Goal: Information Seeking & Learning: Understand process/instructions

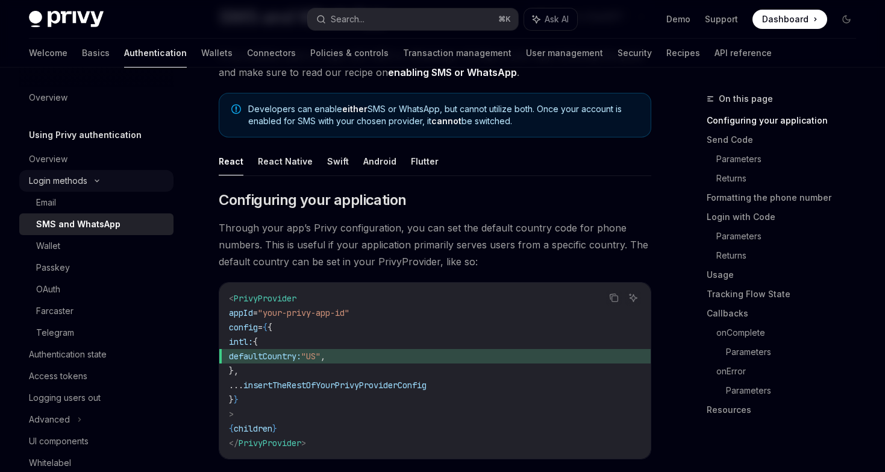
scroll to position [131, 0]
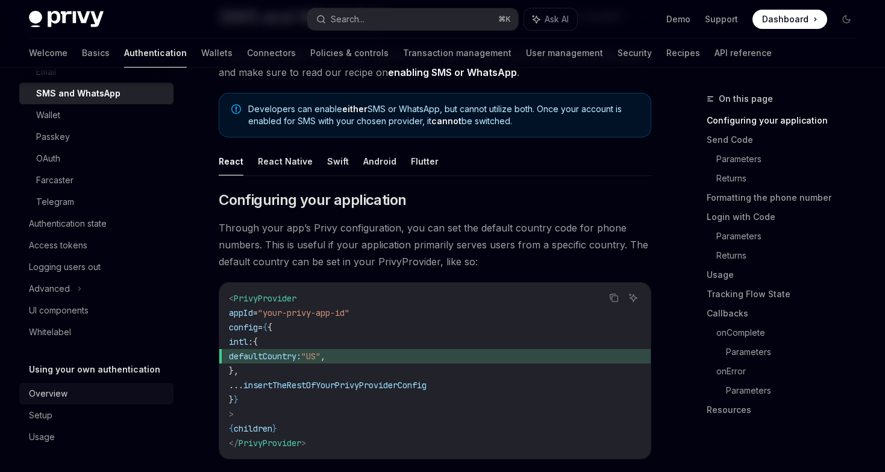
click at [48, 396] on div "Overview" at bounding box center [48, 393] width 39 height 14
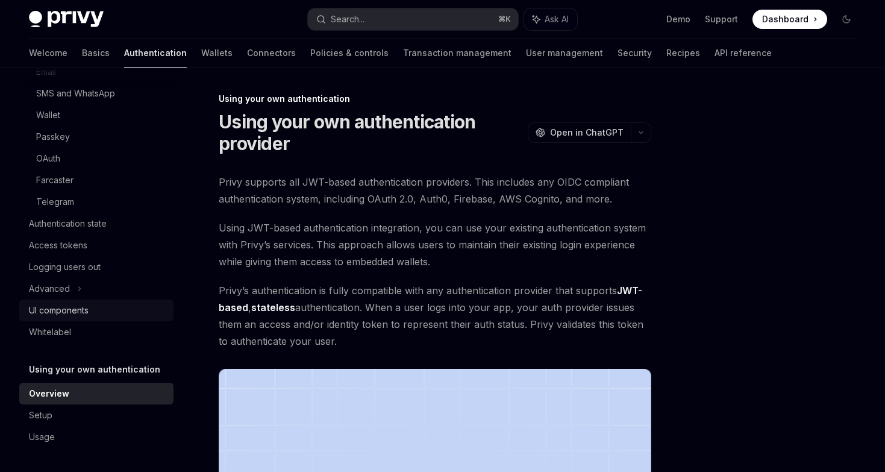
click at [66, 303] on div "UI components" at bounding box center [59, 310] width 60 height 14
type textarea "*"
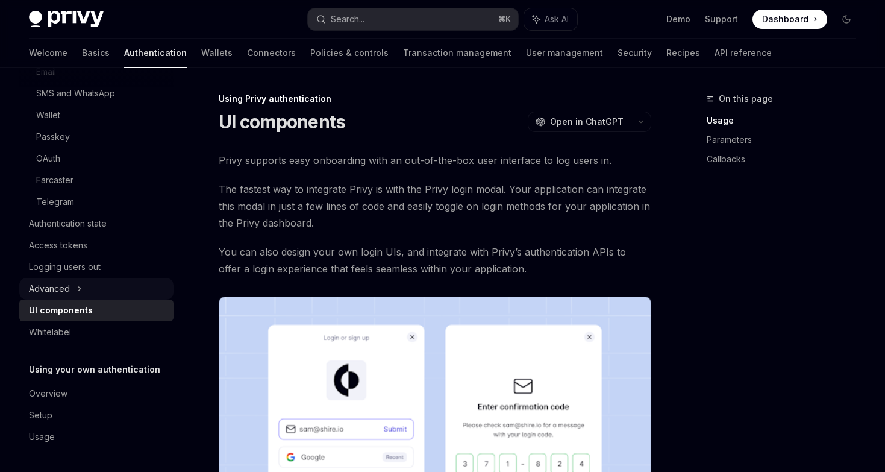
click at [65, 290] on div "Advanced" at bounding box center [49, 288] width 41 height 14
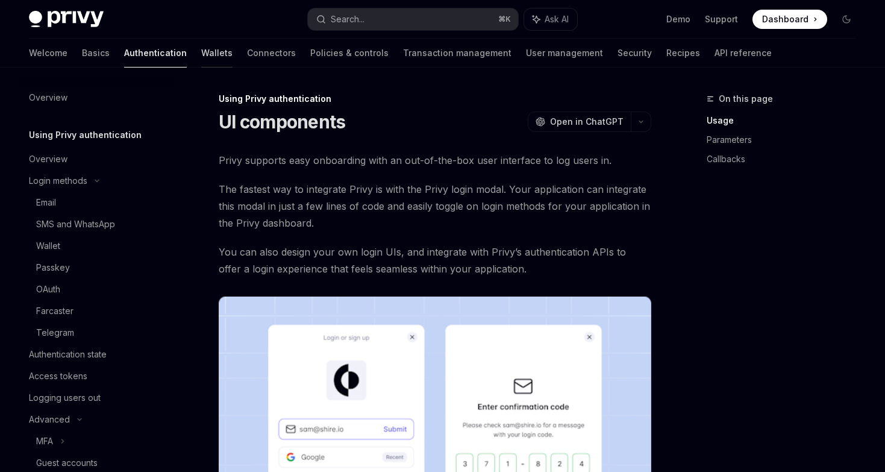
click at [201, 57] on link "Wallets" at bounding box center [216, 53] width 31 height 29
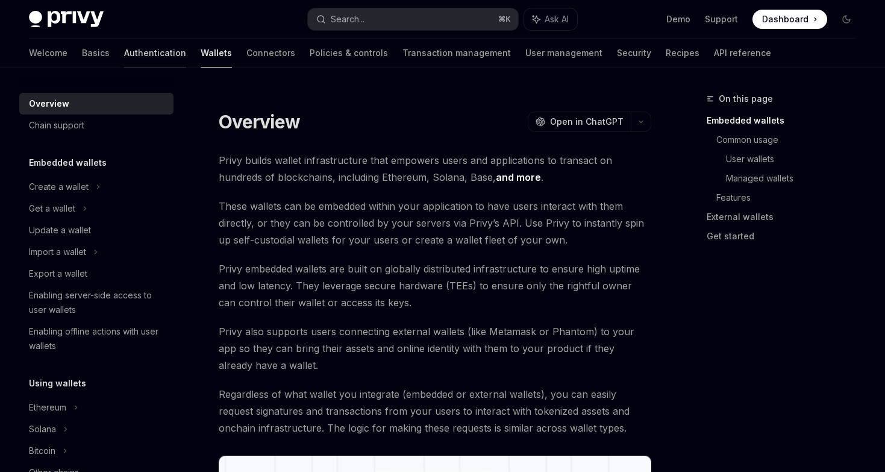
click at [124, 58] on link "Authentication" at bounding box center [155, 53] width 62 height 29
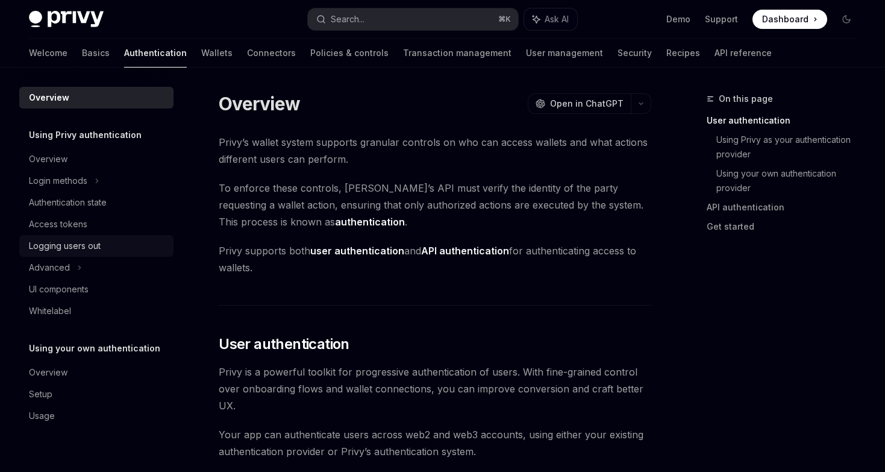
scroll to position [20, 0]
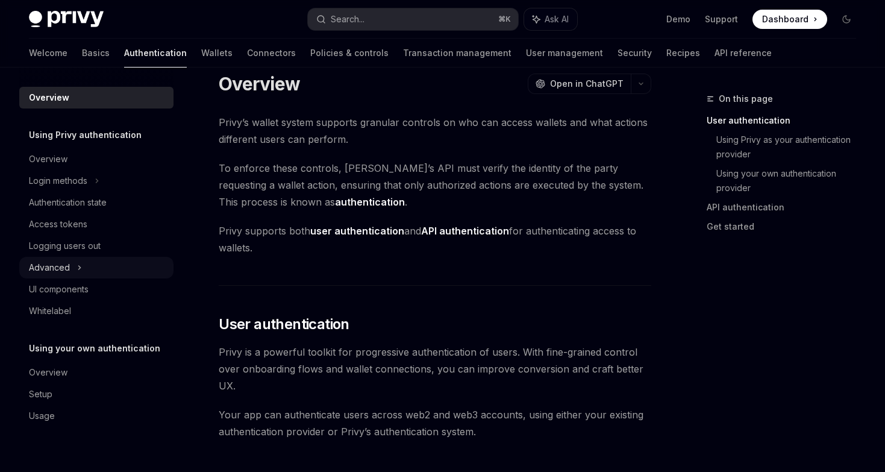
click at [80, 264] on icon at bounding box center [79, 267] width 5 height 14
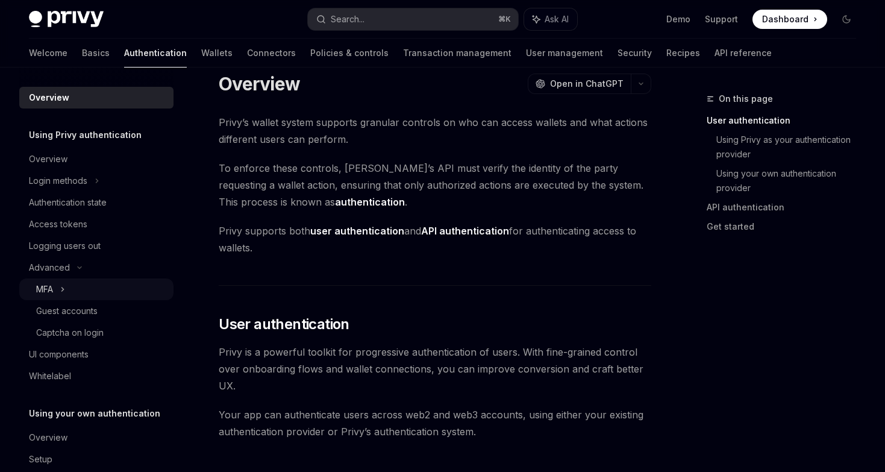
scroll to position [4, 0]
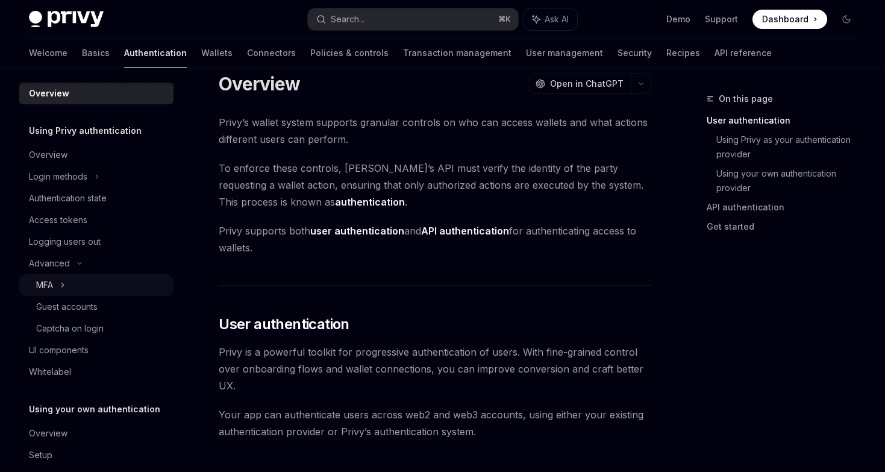
click at [65, 288] on icon at bounding box center [62, 285] width 5 height 14
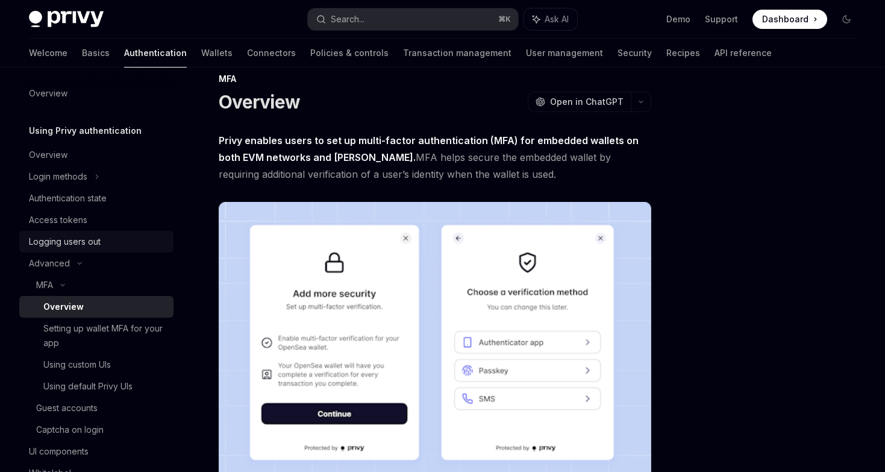
click at [63, 243] on div "Logging users out" at bounding box center [65, 241] width 72 height 14
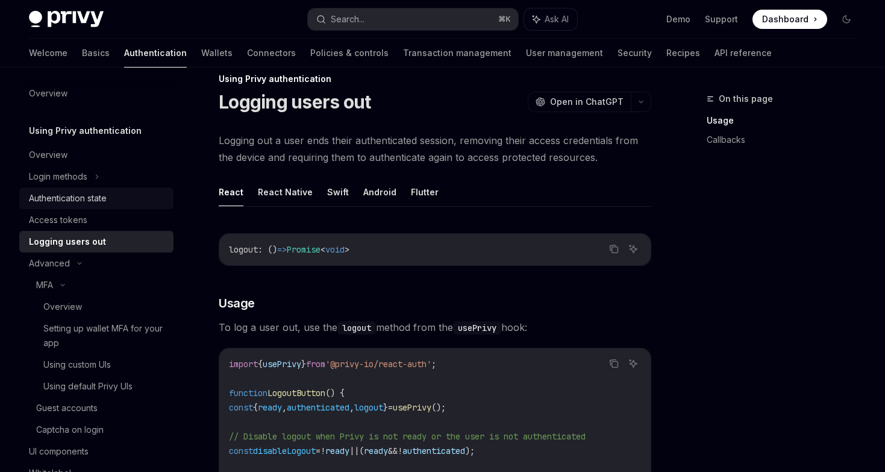
click at [62, 197] on div "Authentication state" at bounding box center [68, 198] width 78 height 14
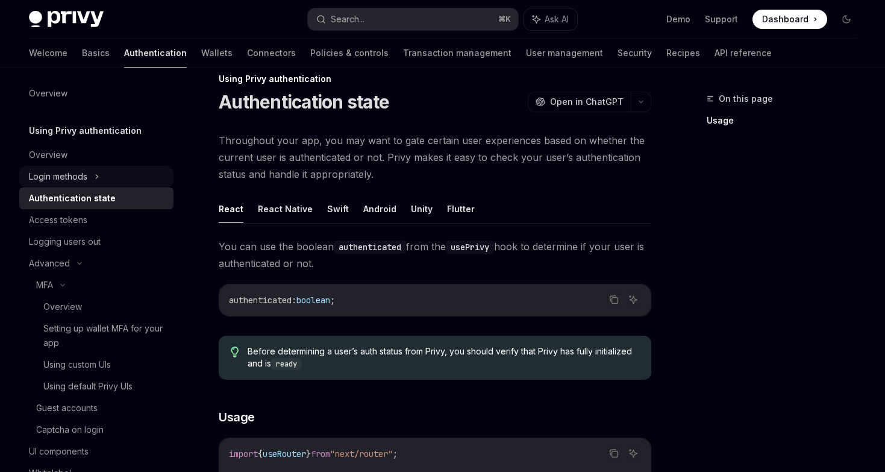
click at [61, 171] on div "Login methods" at bounding box center [58, 176] width 58 height 14
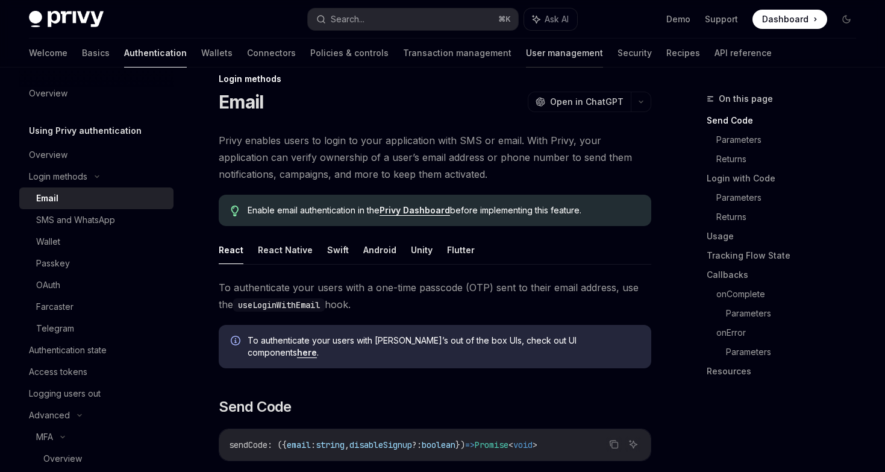
click at [526, 55] on link "User management" at bounding box center [564, 53] width 77 height 29
type textarea "*"
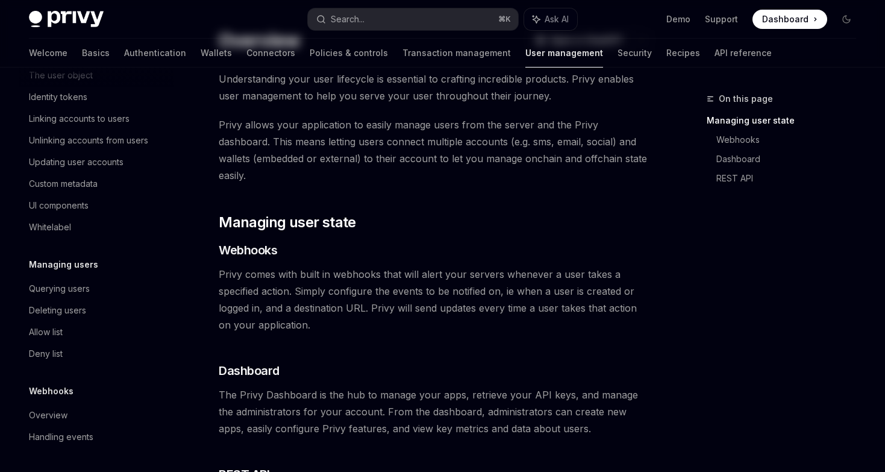
scroll to position [89, 0]
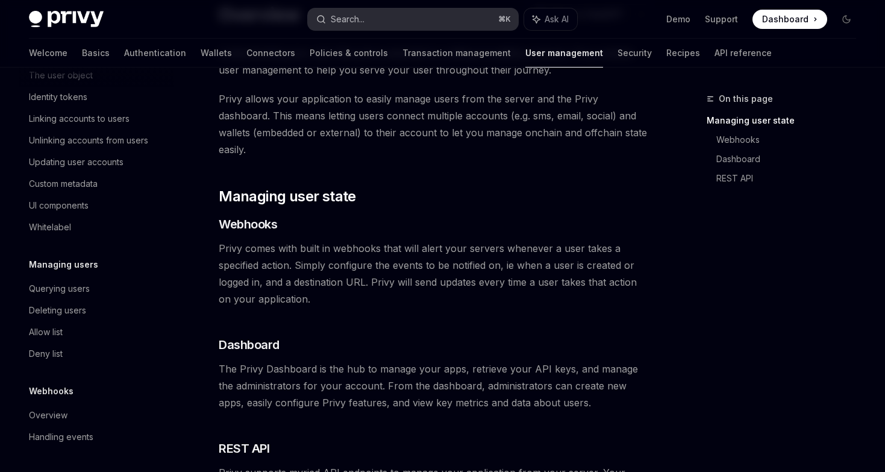
click at [338, 19] on div "Search..." at bounding box center [348, 19] width 34 height 14
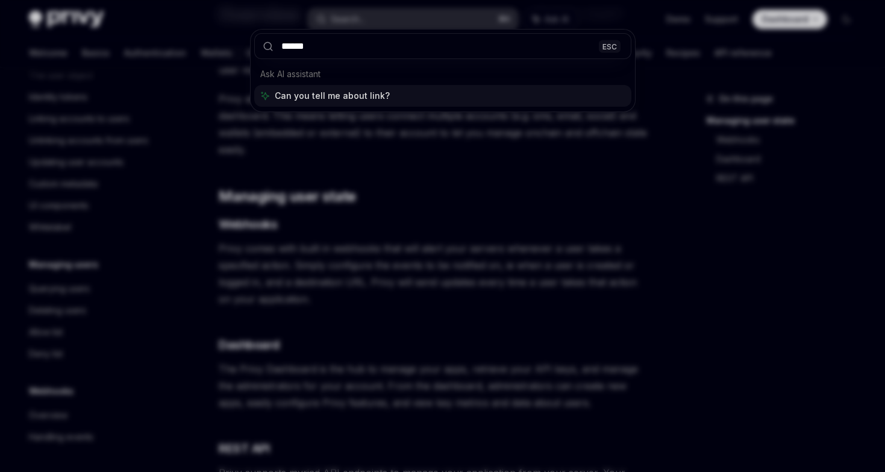
type input "*******"
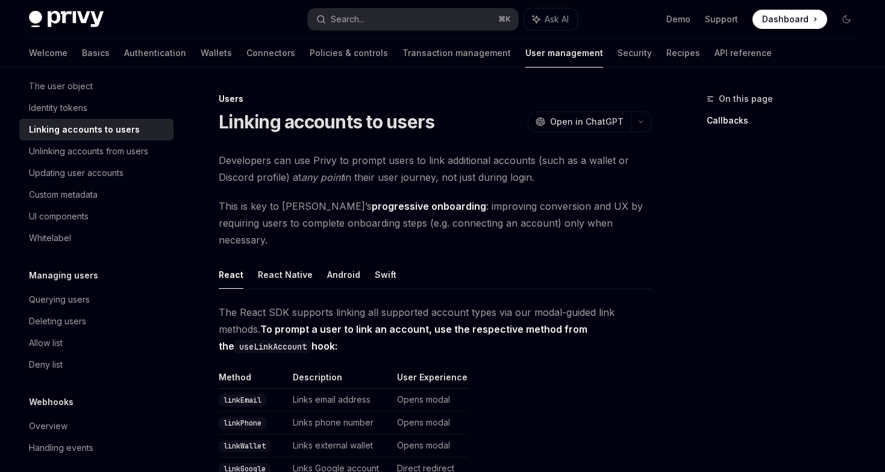
scroll to position [191, 0]
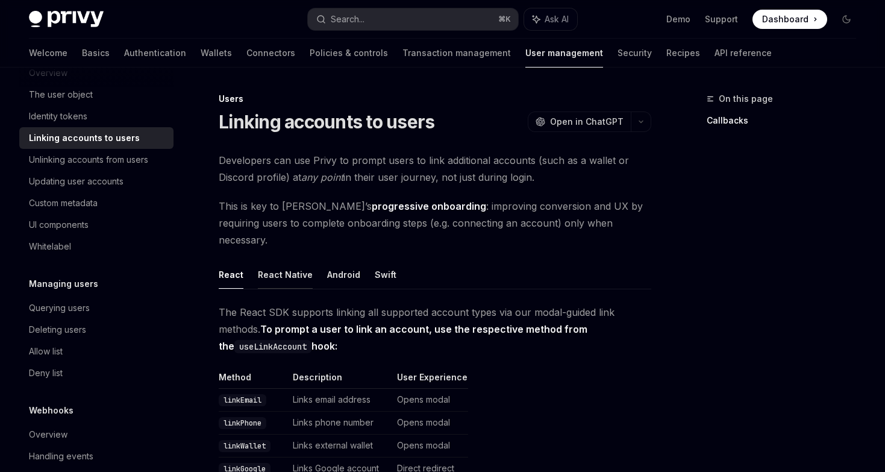
click at [270, 260] on button "React Native" at bounding box center [285, 274] width 55 height 28
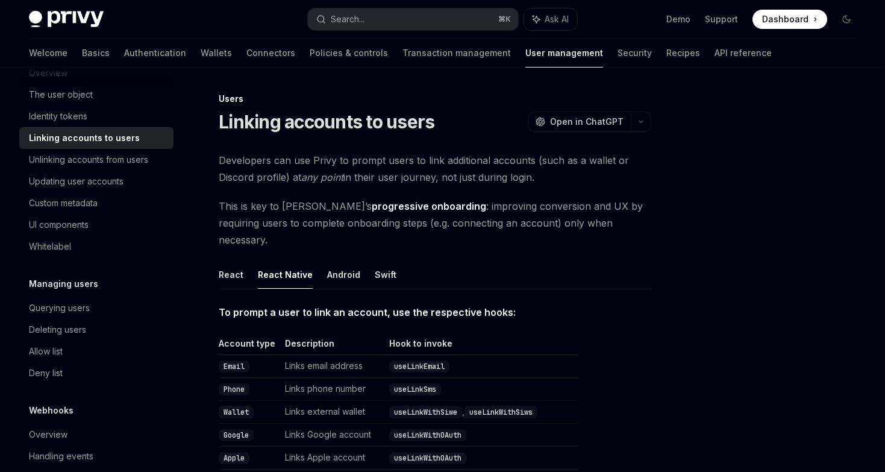
click at [255, 234] on div "Developers can use Privy to prompt users to link additional accounts (such as a…" at bounding box center [435, 477] width 433 height 651
click at [236, 260] on button "React" at bounding box center [231, 274] width 25 height 28
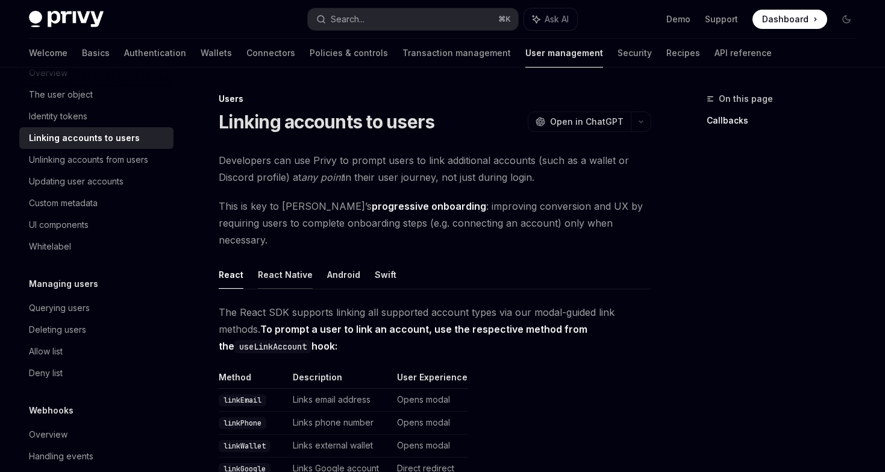
click at [266, 260] on button "React Native" at bounding box center [285, 274] width 55 height 28
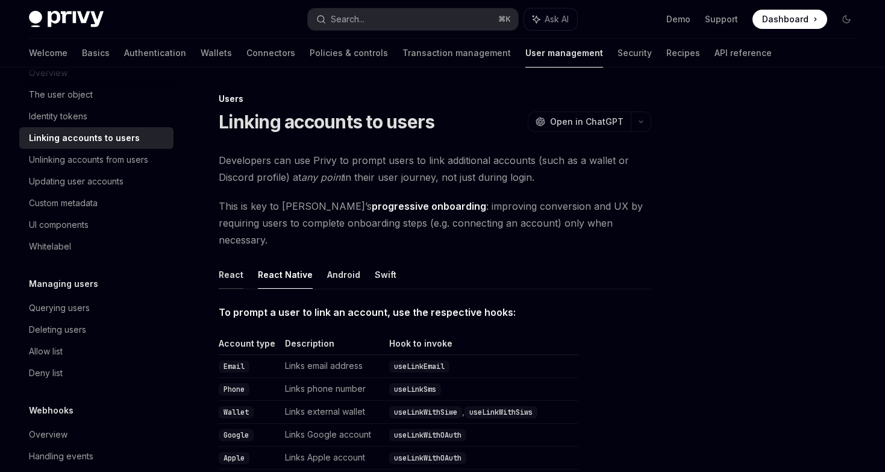
click at [237, 260] on button "React" at bounding box center [231, 274] width 25 height 28
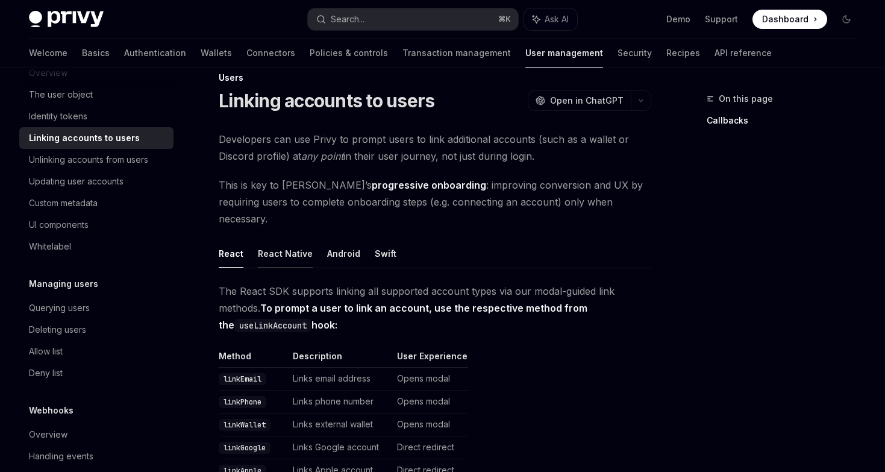
click at [283, 239] on button "React Native" at bounding box center [285, 253] width 55 height 28
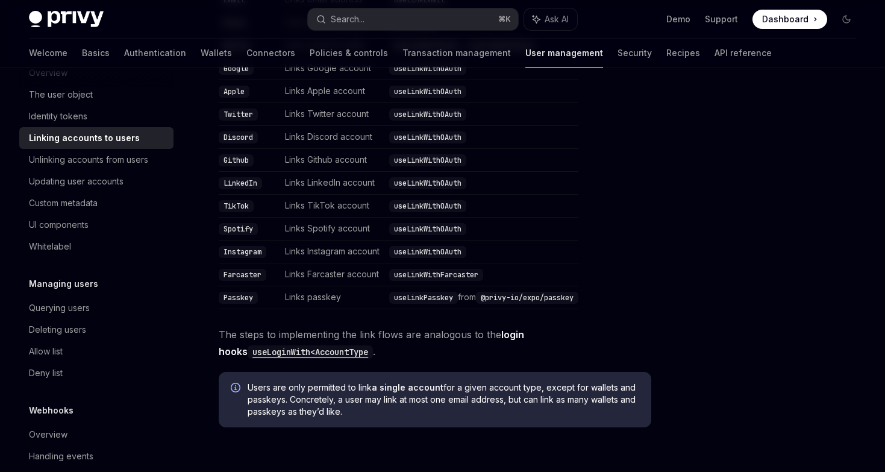
scroll to position [381, 0]
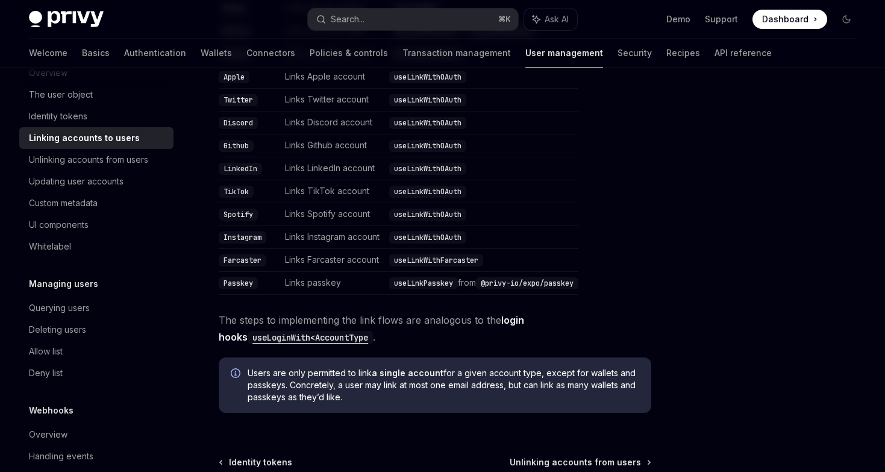
click at [524, 314] on link "login hooks useLoginWith<AccountType" at bounding box center [371, 328] width 305 height 29
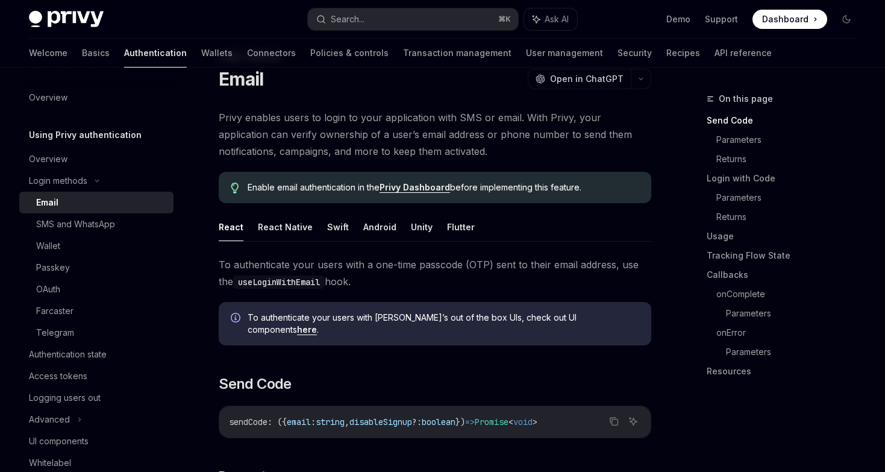
scroll to position [191, 0]
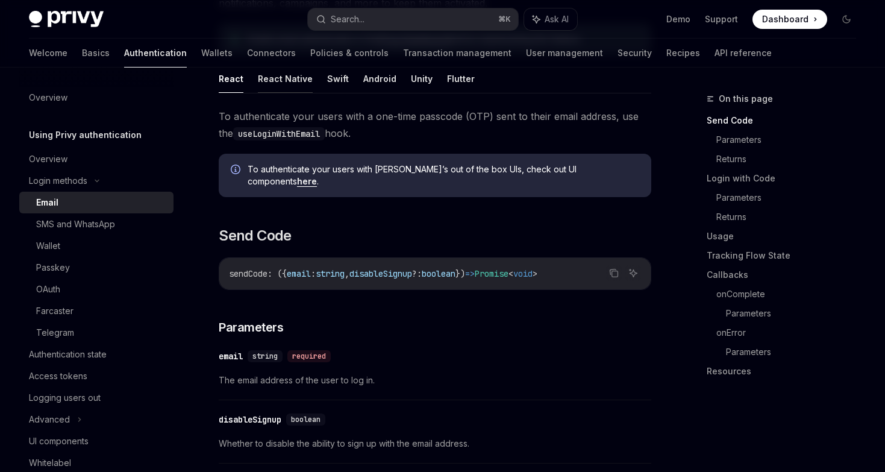
click at [270, 80] on button "React Native" at bounding box center [285, 78] width 55 height 28
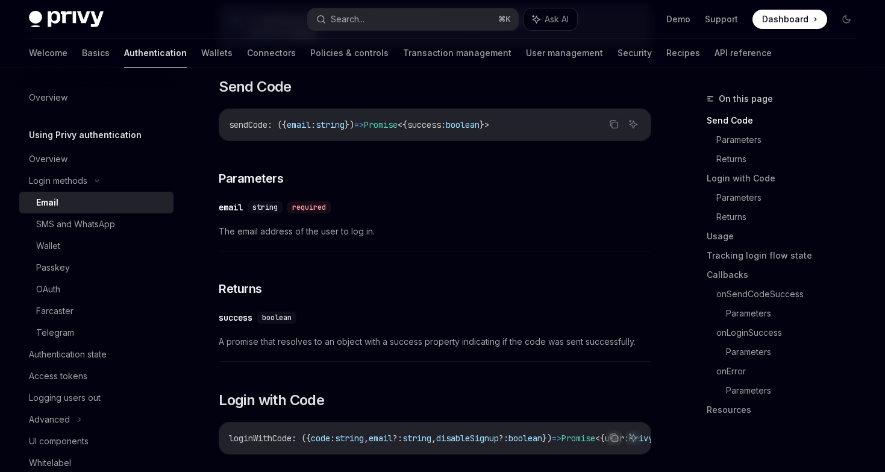
scroll to position [525, 0]
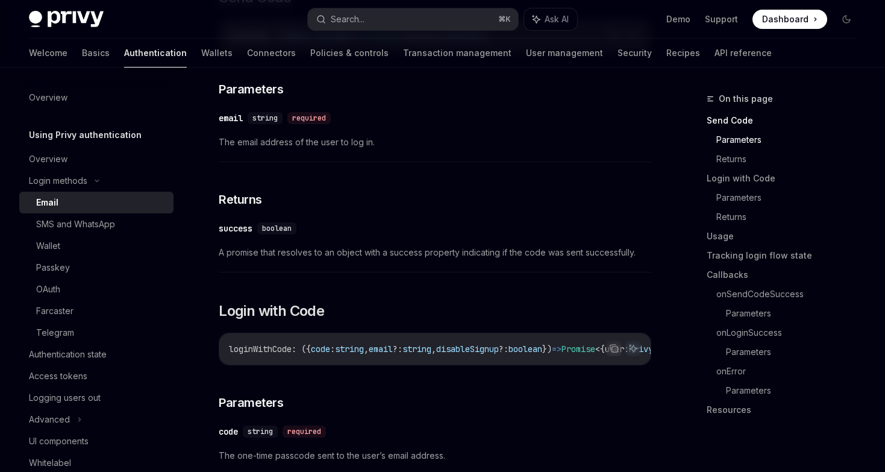
type textarea "*"
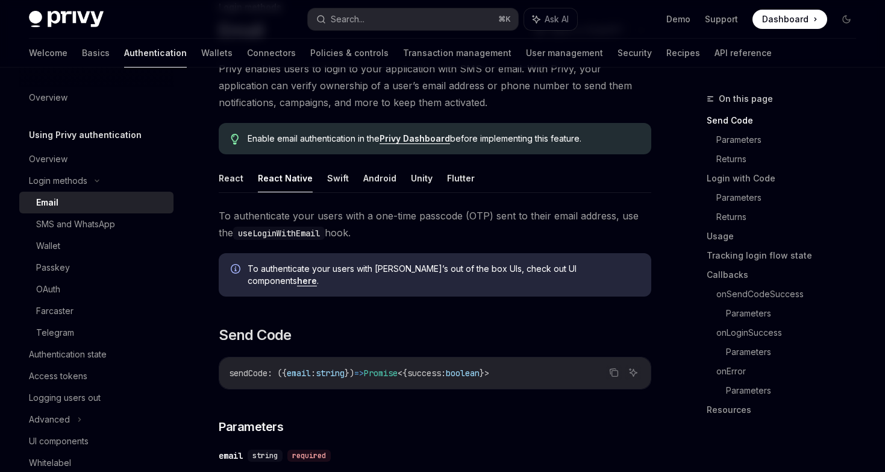
scroll to position [89, 0]
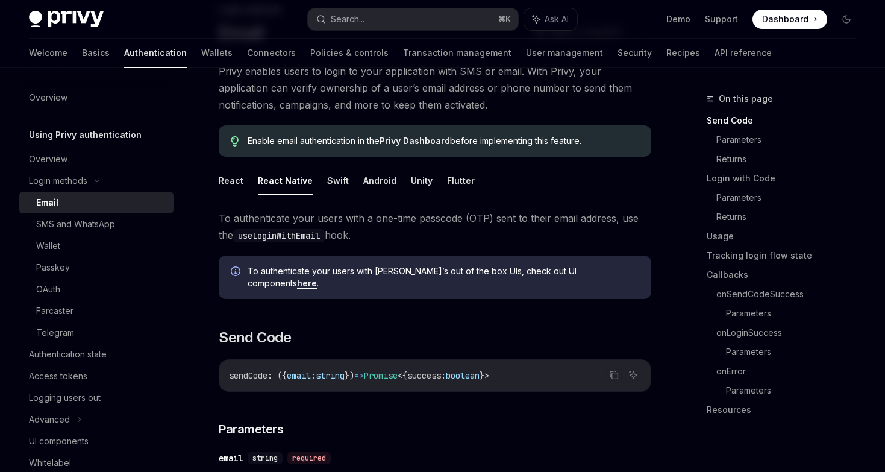
click at [411, 143] on link "Privy Dashboard" at bounding box center [415, 141] width 70 height 11
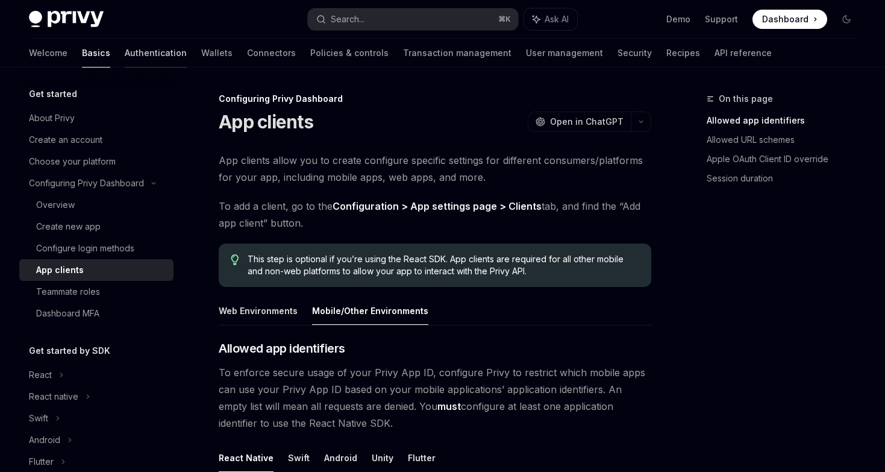
click at [125, 57] on link "Authentication" at bounding box center [156, 53] width 62 height 29
type textarea "*"
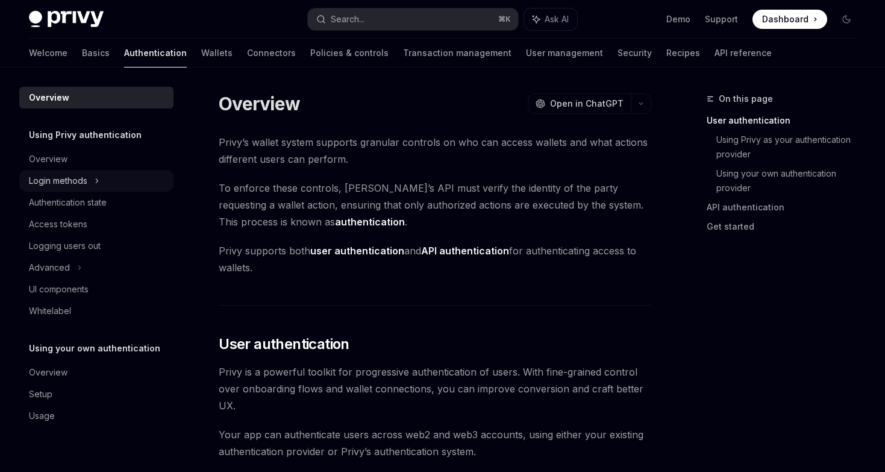
click at [99, 178] on icon at bounding box center [97, 181] width 5 height 14
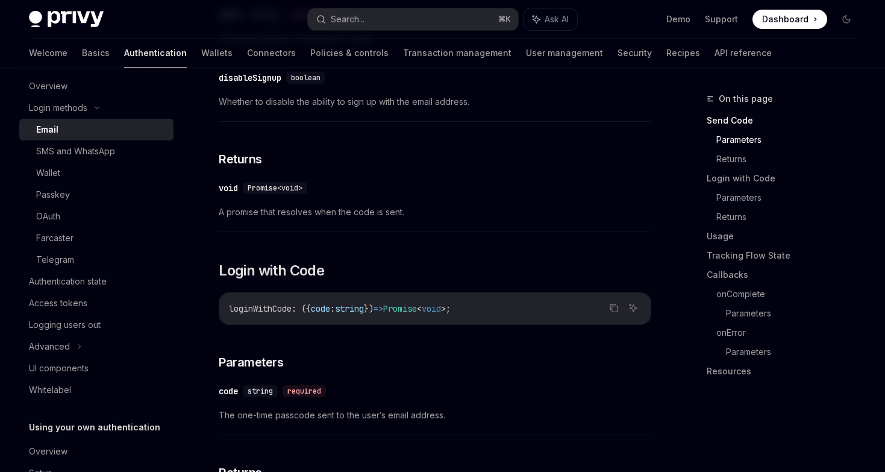
scroll to position [131, 0]
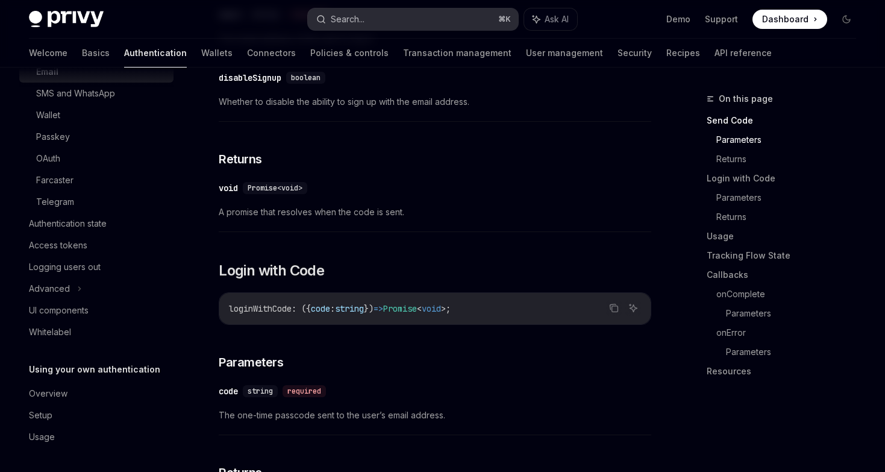
click at [365, 17] on div "Search..." at bounding box center [348, 19] width 34 height 14
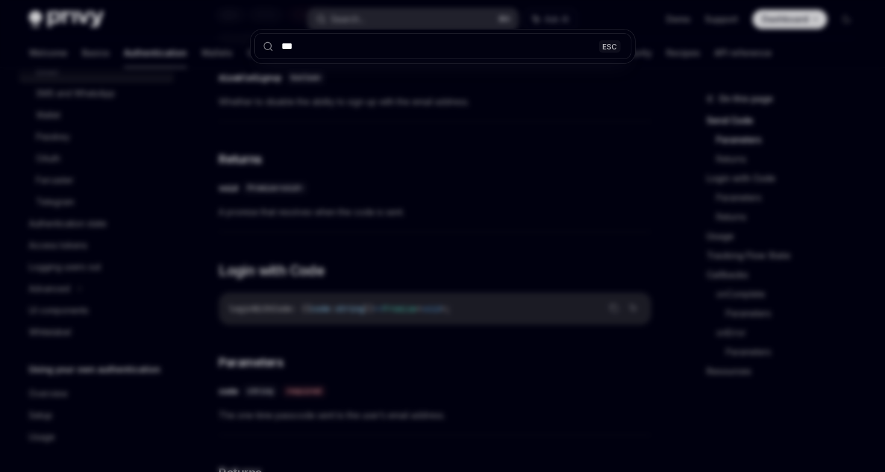
type input "****"
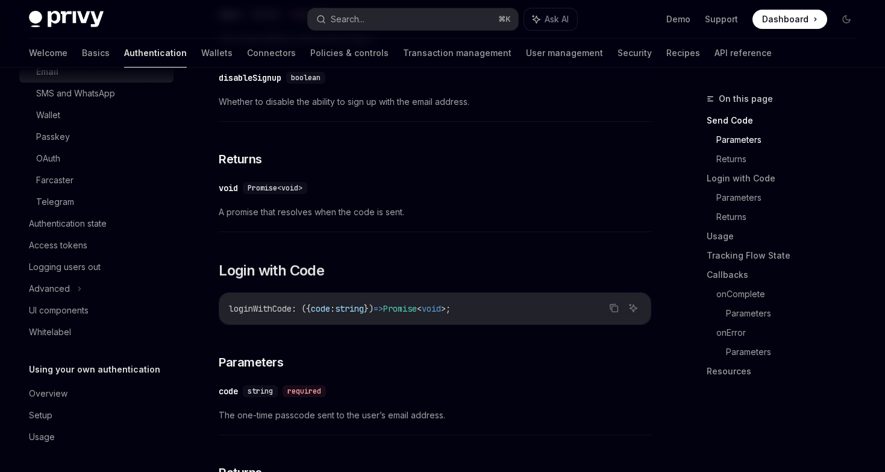
scroll to position [67, 0]
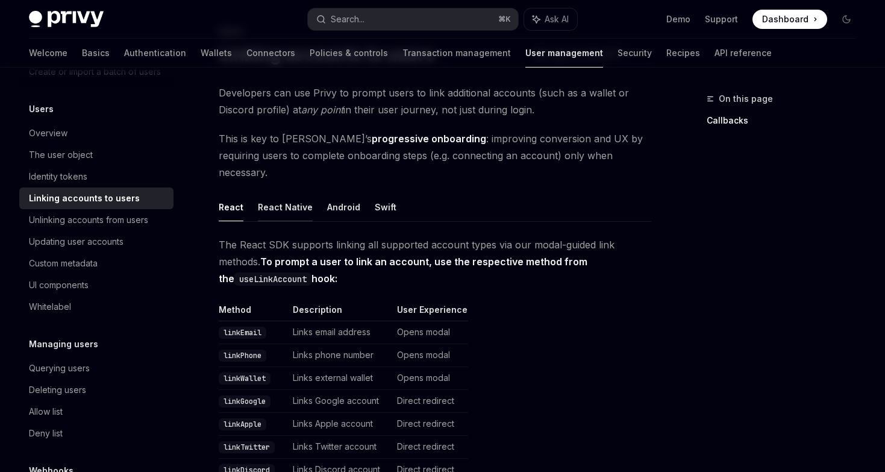
click at [298, 196] on button "React Native" at bounding box center [285, 207] width 55 height 28
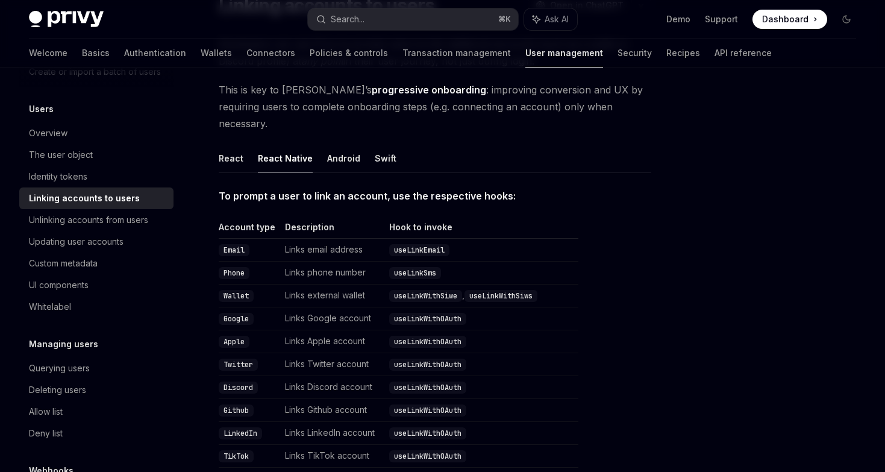
scroll to position [493, 0]
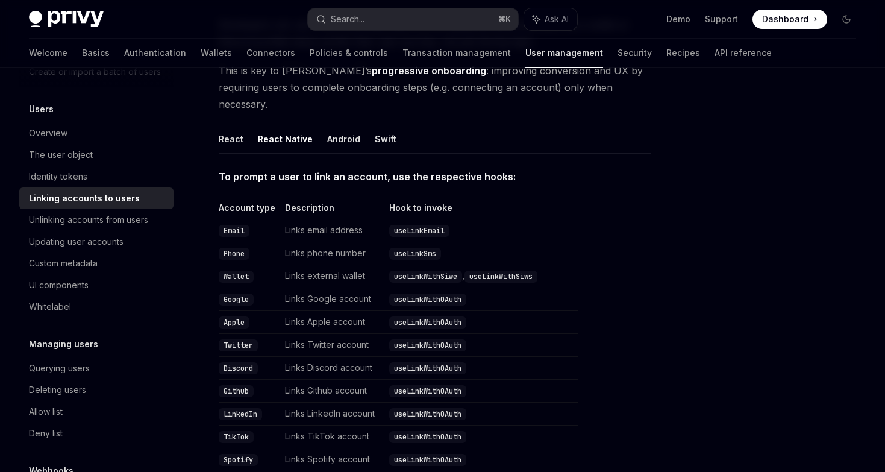
click at [228, 125] on button "React" at bounding box center [231, 139] width 25 height 28
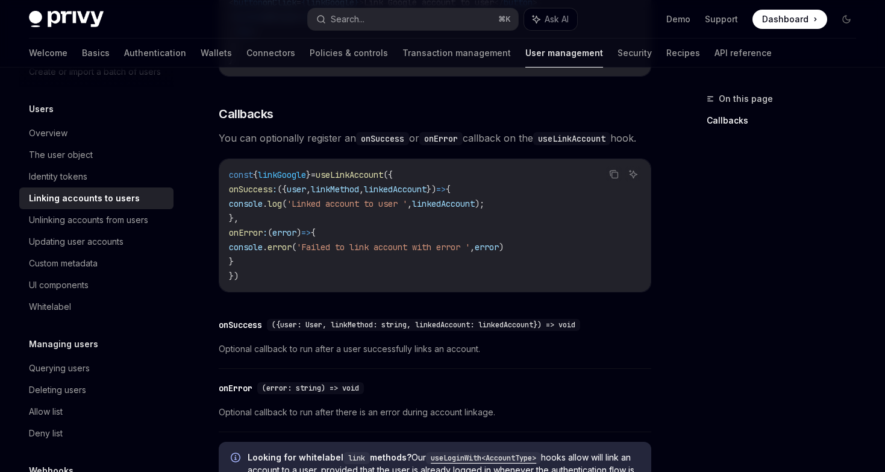
scroll to position [1371, 0]
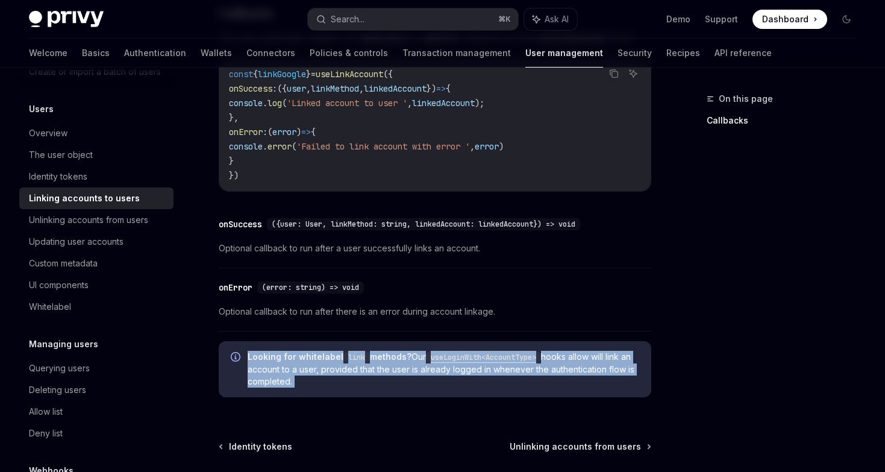
drag, startPoint x: 248, startPoint y: 356, endPoint x: 383, endPoint y: 407, distance: 144.4
copy div "Looking for whitelabel link methods? Our useLoginWith<AccountType> hooks allow …"
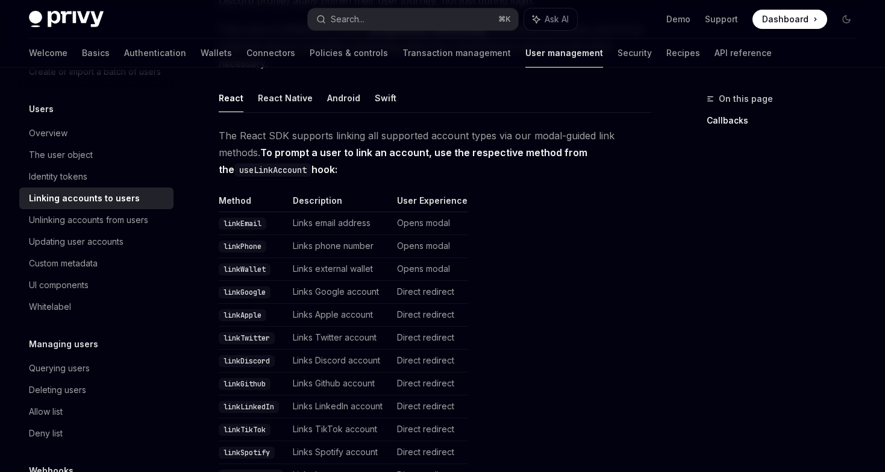
scroll to position [0, 0]
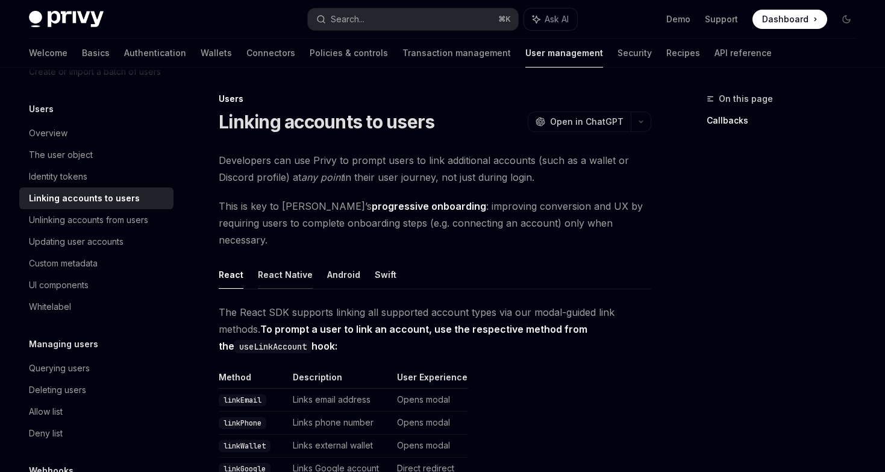
click at [294, 262] on button "React Native" at bounding box center [285, 274] width 55 height 28
type textarea "*"
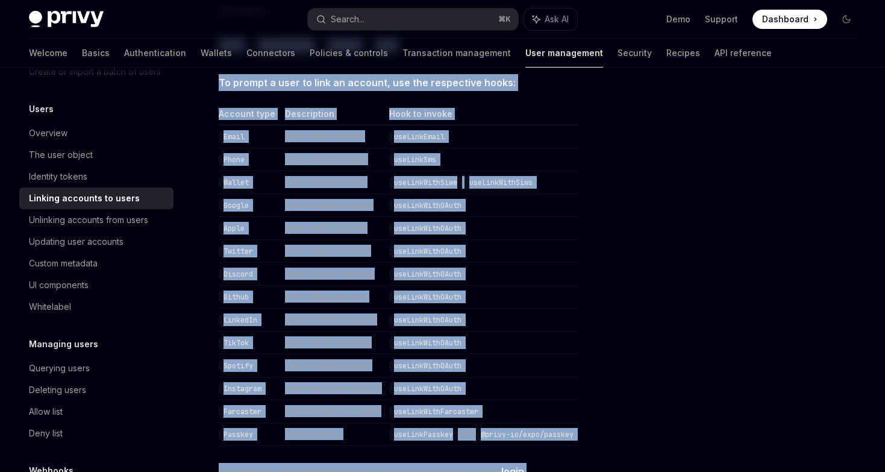
scroll to position [493, 0]
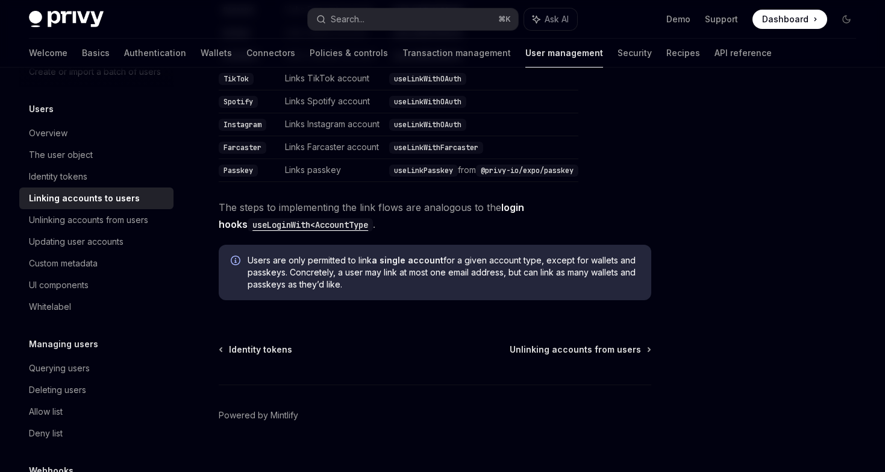
click at [361, 301] on div "Users Linking accounts to users OpenAI Open in ChatGPT OpenAI Open in ChatGPT D…" at bounding box center [321, 43] width 663 height 890
click at [387, 216] on div "To prompt a user to link an account, use the respective hooks: Account type Des…" at bounding box center [435, 59] width 433 height 499
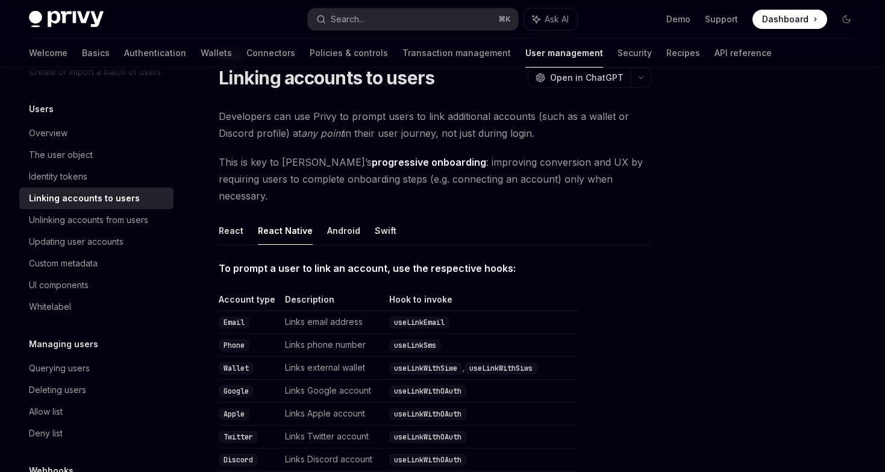
scroll to position [41, 0]
